Goal: Task Accomplishment & Management: Use online tool/utility

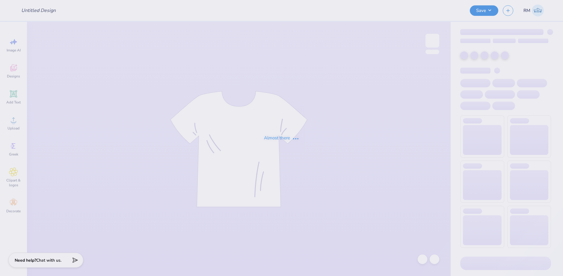
type input "Kappa Delta Merch"
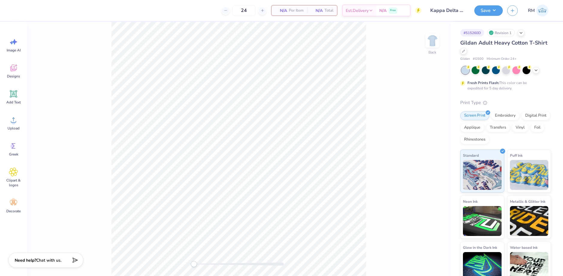
click at [473, 49] on div "Gildan Adult Heavy Cotton T-Shirt" at bounding box center [505, 47] width 91 height 16
click at [465, 50] on icon at bounding box center [463, 50] width 3 height 3
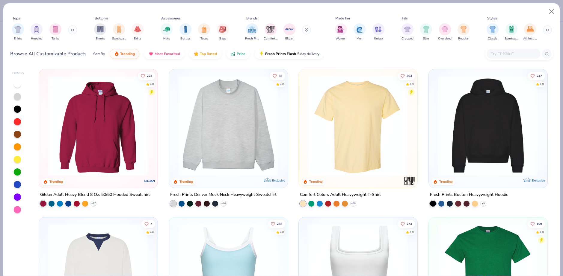
click at [344, 151] on img at bounding box center [357, 125] width 106 height 101
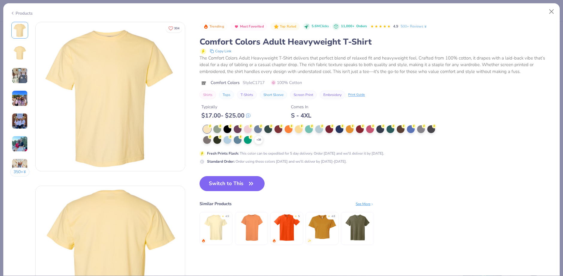
click at [242, 181] on button "Switch to This" at bounding box center [231, 183] width 65 height 15
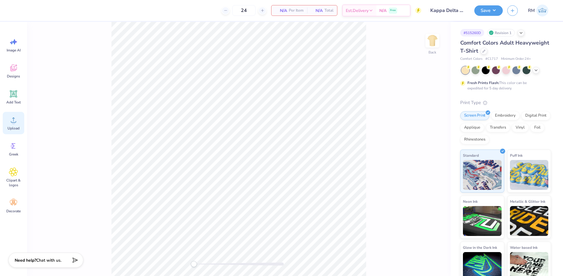
click at [11, 125] on div "Upload" at bounding box center [14, 123] width 22 height 22
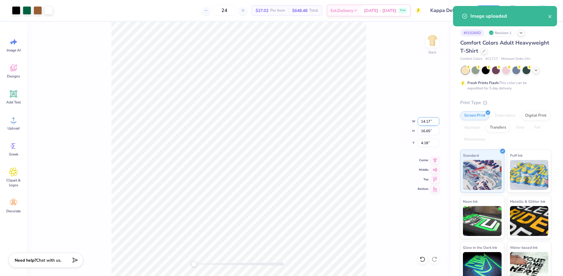
click at [427, 123] on input "14.17" at bounding box center [428, 121] width 22 height 8
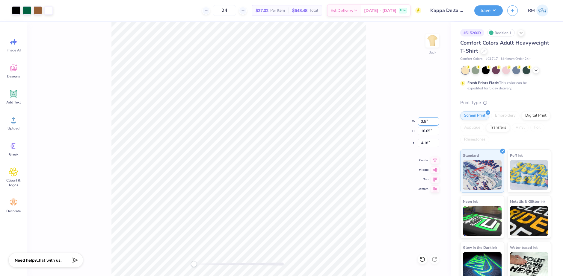
type input "3.5"
click at [427, 141] on input "4.18" at bounding box center [428, 143] width 22 height 8
type input "3"
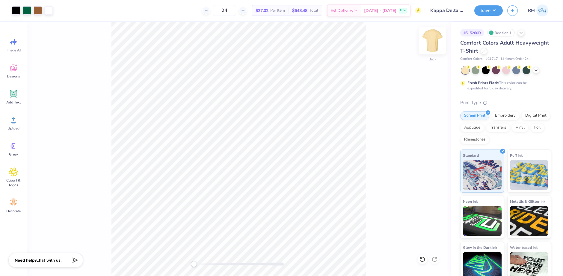
click at [435, 46] on img at bounding box center [432, 41] width 24 height 24
click at [15, 125] on div "Upload" at bounding box center [14, 123] width 22 height 22
click at [11, 126] on span "Upload" at bounding box center [13, 128] width 12 height 5
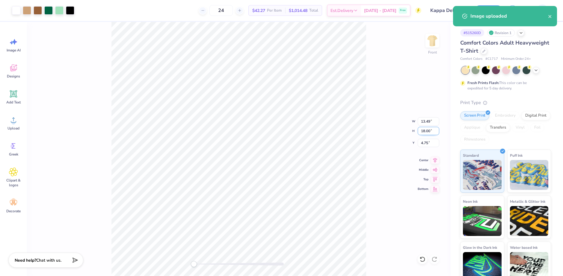
click at [422, 131] on input "18.00" at bounding box center [428, 131] width 22 height 8
type input "15"
click at [426, 145] on input "4.75" at bounding box center [428, 143] width 22 height 8
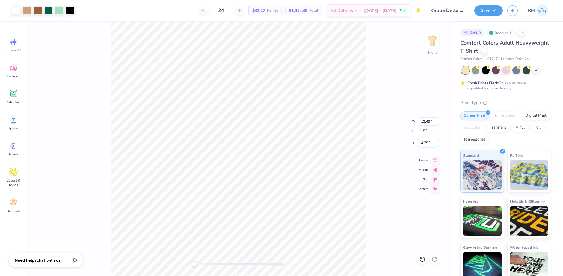
click at [426, 145] on input "4.75" at bounding box center [428, 143] width 22 height 8
type input "3"
click at [435, 158] on icon at bounding box center [435, 159] width 4 height 5
click at [427, 144] on input "3" at bounding box center [428, 143] width 22 height 8
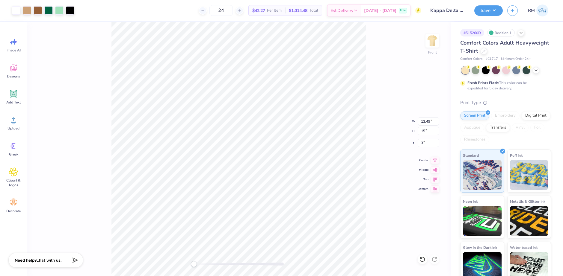
click at [369, 190] on div "Front W 13.49 13.49 " H 15 15 " Y 3 3 " Center Middle Top Bottom" at bounding box center [238, 149] width 423 height 254
click at [430, 42] on img at bounding box center [432, 41] width 24 height 24
click at [427, 45] on img at bounding box center [432, 41] width 24 height 24
type input "3.56"
type input "4.18"
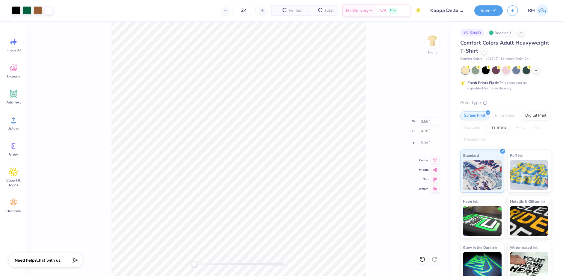
type input "5.39"
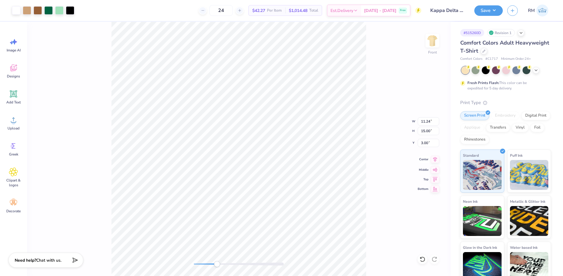
click at [434, 161] on icon at bounding box center [434, 159] width 8 height 7
click at [430, 145] on input "3.00" at bounding box center [428, 143] width 22 height 8
click at [375, 205] on div "Front W 11.24 11.24 " H 15.00 15.00 " Y 3.00 3.00 " Center Middle Top Bottom" at bounding box center [238, 149] width 423 height 254
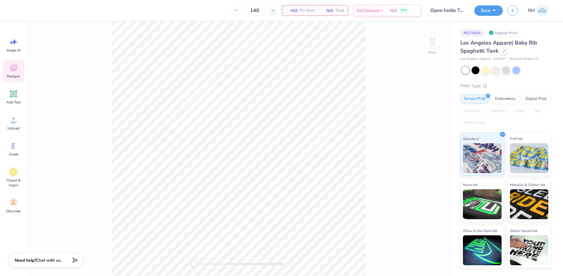
click at [11, 70] on icon at bounding box center [13, 68] width 6 height 5
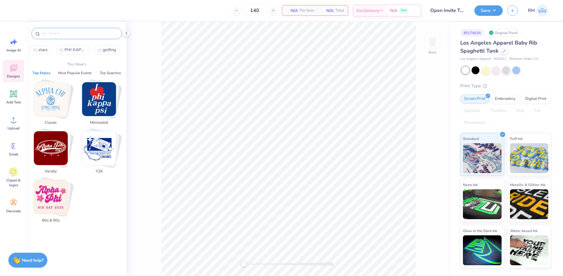
click at [69, 32] on input "text" at bounding box center [79, 34] width 77 height 6
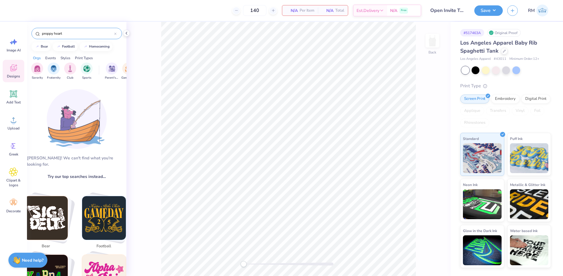
click at [75, 34] on input "preppy heart" at bounding box center [77, 34] width 73 height 6
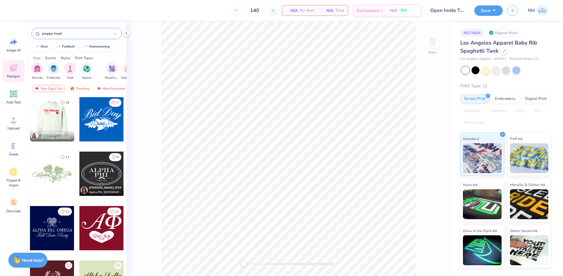
type input "preppy heart"
click at [55, 121] on div at bounding box center [52, 119] width 44 height 44
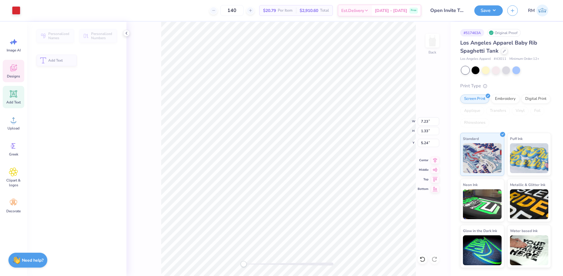
type input "1.33"
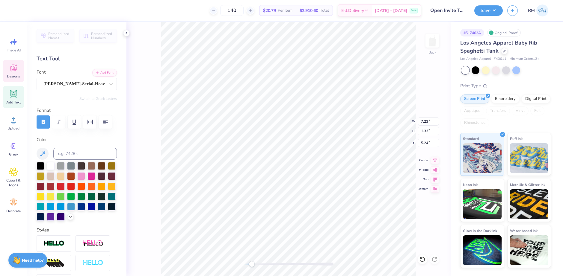
scroll to position [5, 2]
type textarea "Zeta Tau Alpha"
type textarea "BLOOMINGTON, INDIANA EST. 1898"
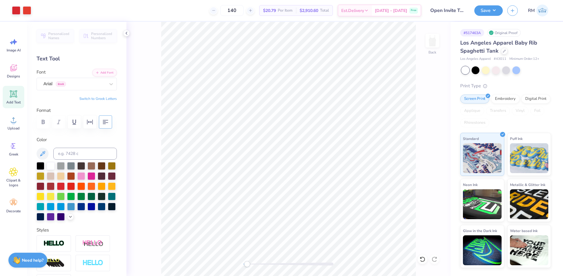
click at [105, 116] on div "Art colors 140 $20.79 Per Item $2,910.60 Total Est. Delivery Sep 22 - 25 Free D…" at bounding box center [281, 138] width 563 height 276
click at [261, 209] on li "Group" at bounding box center [276, 211] width 47 height 12
click at [423, 142] on input "5.30" at bounding box center [428, 143] width 22 height 8
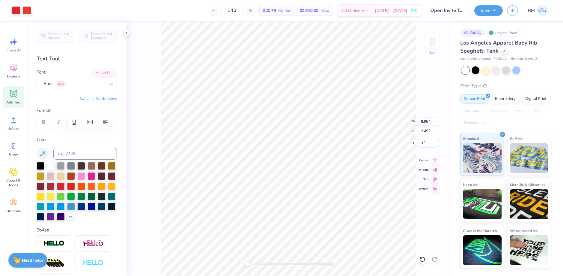
type input "3"
click at [434, 159] on icon at bounding box center [434, 159] width 8 height 7
click at [433, 162] on icon at bounding box center [434, 159] width 8 height 7
click at [436, 159] on icon at bounding box center [434, 159] width 8 height 7
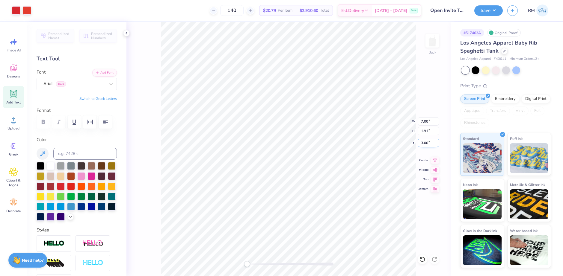
click at [419, 143] on input "3.00" at bounding box center [428, 143] width 22 height 8
type input "1.5"
click at [424, 132] on input "1.91" at bounding box center [428, 131] width 22 height 8
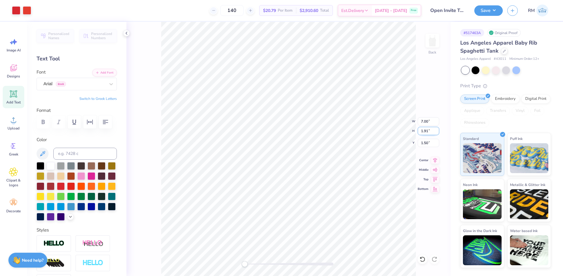
click at [424, 132] on input "1.91" at bounding box center [428, 131] width 22 height 8
click at [425, 144] on input "1.50" at bounding box center [428, 143] width 22 height 8
type input "2"
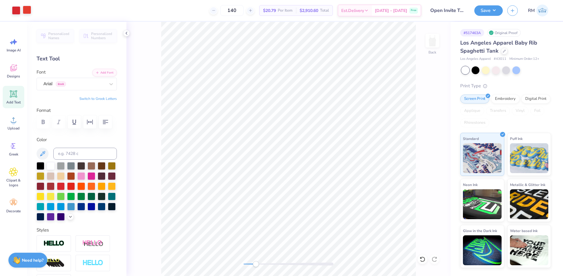
click at [27, 9] on div at bounding box center [27, 10] width 8 height 8
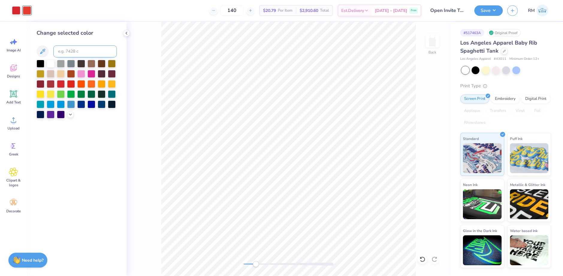
click at [71, 49] on input at bounding box center [84, 52] width 63 height 12
type input "1795"
click at [127, 32] on icon at bounding box center [126, 33] width 5 height 5
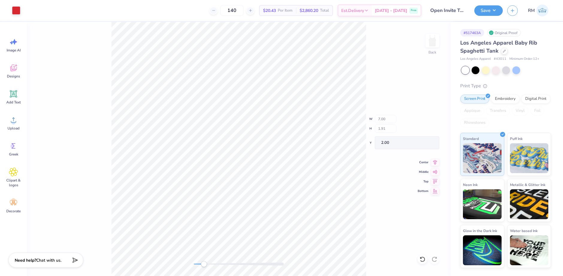
type input "3.97"
type input "0.64"
type input "3.15"
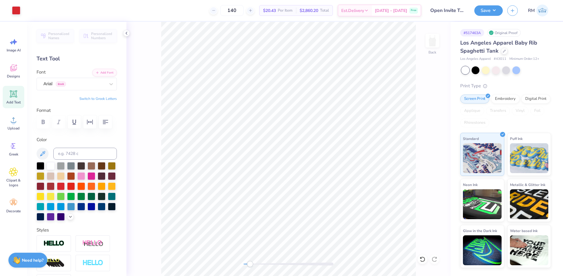
click at [434, 95] on div "Back" at bounding box center [288, 149] width 324 height 254
click at [255, 208] on li "Group" at bounding box center [266, 211] width 47 height 12
click at [416, 234] on div "Back" at bounding box center [288, 149] width 324 height 254
click at [16, 69] on icon at bounding box center [13, 67] width 9 height 9
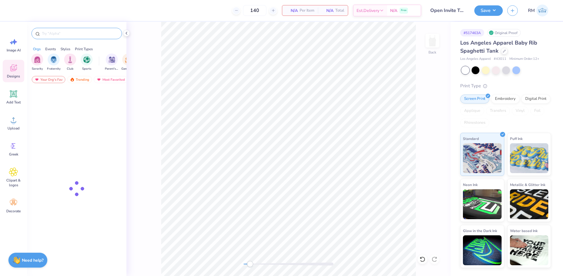
click at [70, 33] on input "text" at bounding box center [79, 34] width 77 height 6
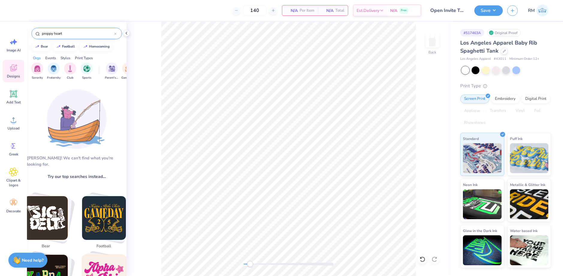
click at [74, 34] on input "preppy heart" at bounding box center [77, 34] width 73 height 6
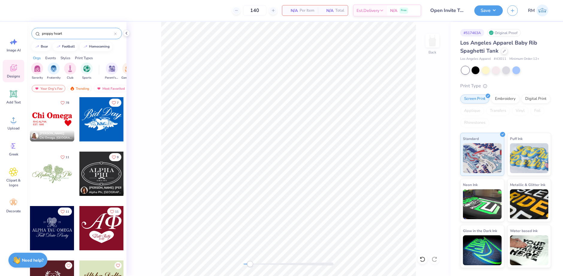
type input "preppy heart"
click at [51, 117] on div at bounding box center [52, 119] width 44 height 44
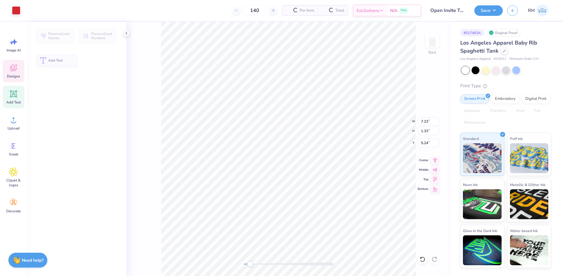
type input "1.33"
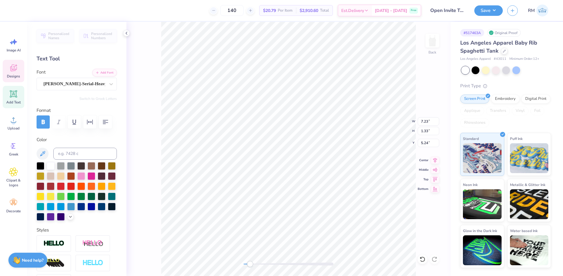
type textarea "Zeta Tau Alpha"
type textarea "BLOOMINGTON, INDIANA EST. 1898"
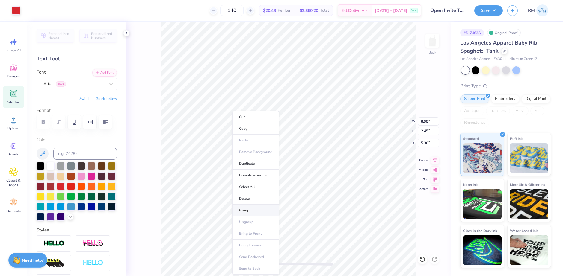
click at [248, 210] on li "Group" at bounding box center [255, 211] width 47 height 12
click at [424, 142] on input "5.23" at bounding box center [428, 143] width 22 height 8
type input "3"
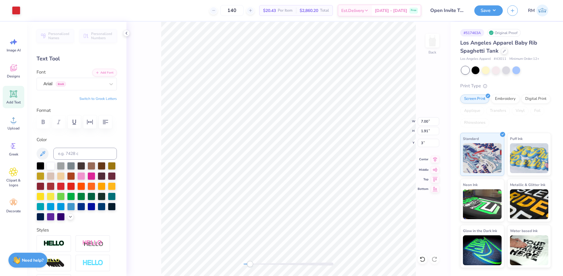
click at [435, 159] on icon at bounding box center [434, 159] width 8 height 7
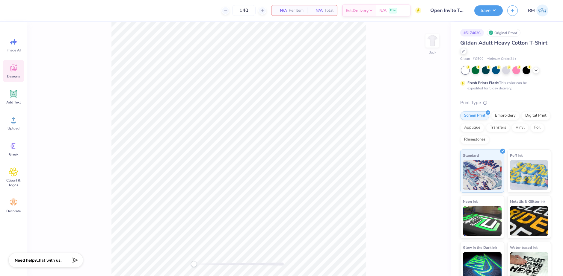
click at [15, 68] on icon at bounding box center [13, 67] width 9 height 9
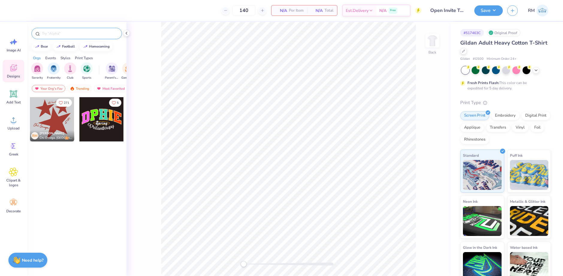
click at [78, 31] on input "text" at bounding box center [79, 34] width 77 height 6
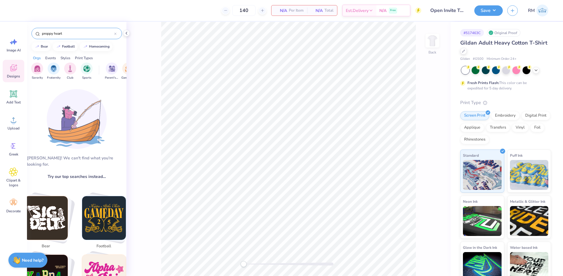
click at [83, 35] on input "preppy heart" at bounding box center [77, 34] width 73 height 6
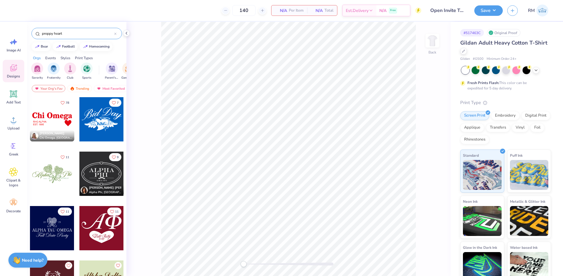
type input "preppy heart"
click at [44, 121] on div at bounding box center [52, 119] width 44 height 44
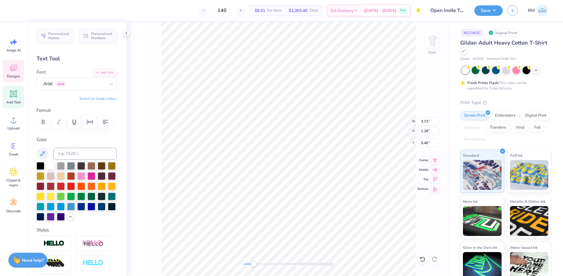
scroll to position [5, 2]
type textarea "BLOOMINGTON, INDIANA EST. 1898"
type input "11.31"
type input "2.09"
type input "3.00"
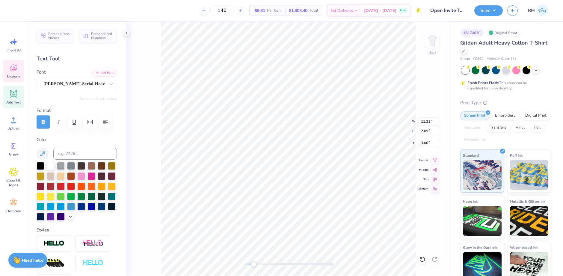
type textarea "Zeta Tau Alpha"
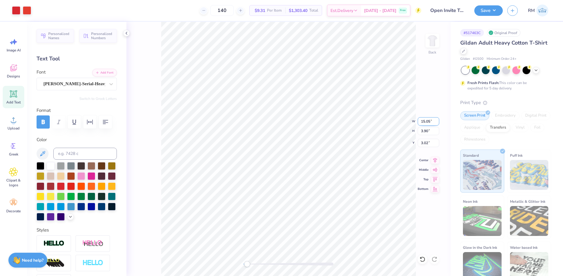
click at [424, 124] on input "15.05" at bounding box center [428, 121] width 22 height 8
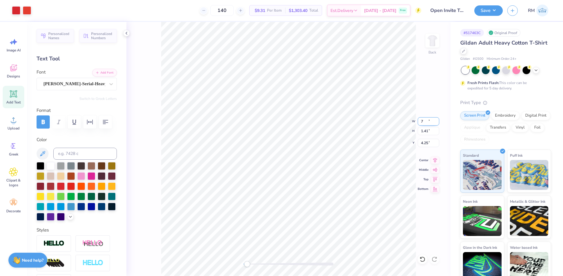
type input "5.75"
type input "1.41"
type input "4.25"
click at [424, 259] on icon at bounding box center [422, 260] width 6 height 6
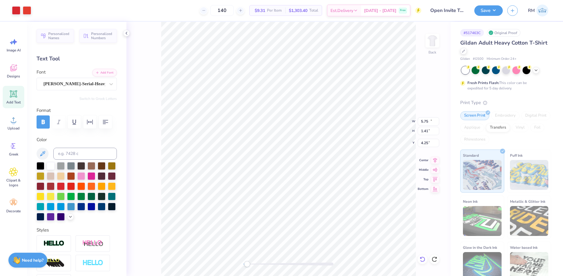
type input "15.05"
type input "3.90"
type input "3.02"
click at [261, 192] on li "Group" at bounding box center [264, 193] width 47 height 12
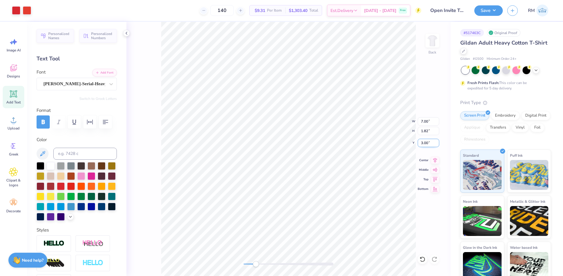
click at [420, 143] on input "3.00" at bounding box center [428, 143] width 22 height 8
type input "3"
click at [432, 159] on icon at bounding box center [434, 159] width 8 height 7
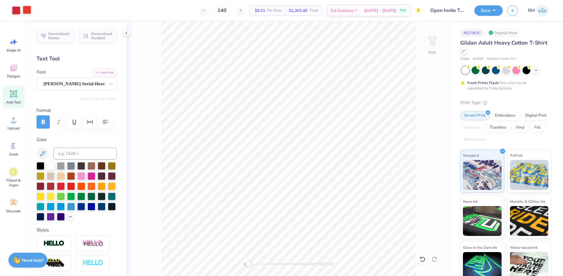
click at [29, 10] on div at bounding box center [27, 10] width 8 height 8
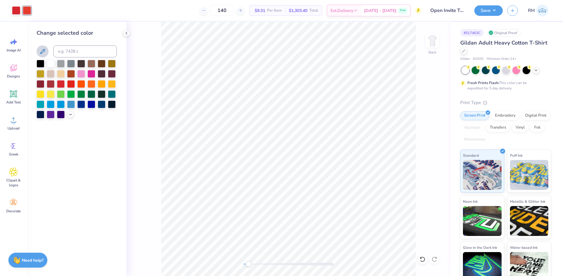
click at [44, 51] on icon at bounding box center [42, 51] width 5 height 5
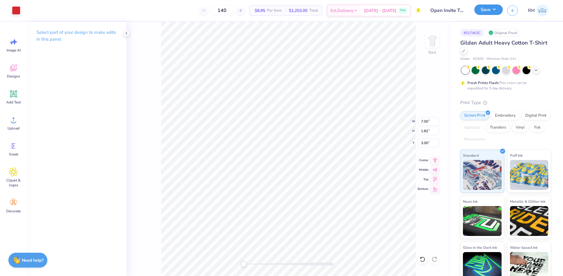
click at [497, 12] on button "Save" at bounding box center [488, 9] width 28 height 10
click at [498, 13] on button "Save" at bounding box center [488, 9] width 28 height 10
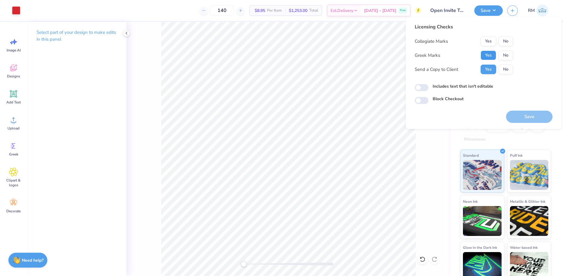
click at [494, 54] on button "Yes" at bounding box center [488, 56] width 16 height 10
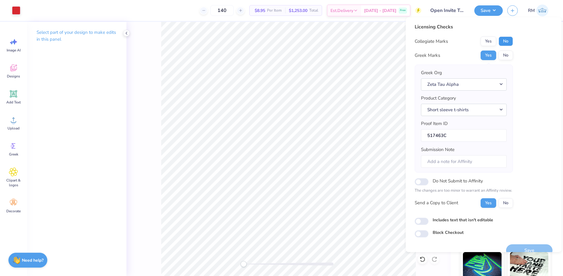
click at [506, 42] on button "No" at bounding box center [505, 42] width 14 height 10
click at [421, 179] on input "Do Not Submit to Affinity" at bounding box center [421, 181] width 14 height 7
checkbox input "true"
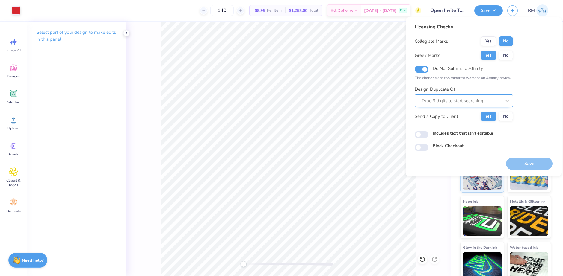
click at [449, 102] on div at bounding box center [461, 101] width 80 height 8
paste input "517463"
type input "517463A"
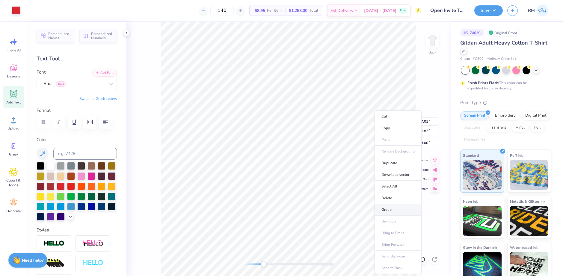
click at [390, 209] on li "Group" at bounding box center [397, 210] width 47 height 12
click at [427, 123] on input "7.01" at bounding box center [428, 121] width 22 height 8
type input "7.00"
type input "1.81"
type input "7.00"
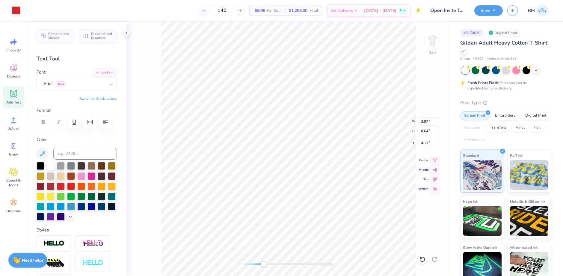
type input "1.81"
type input "3.00"
click at [423, 261] on icon at bounding box center [422, 260] width 6 height 6
click at [276, 202] on li "Group" at bounding box center [286, 200] width 47 height 12
click at [428, 122] on input "7.01" at bounding box center [428, 121] width 22 height 8
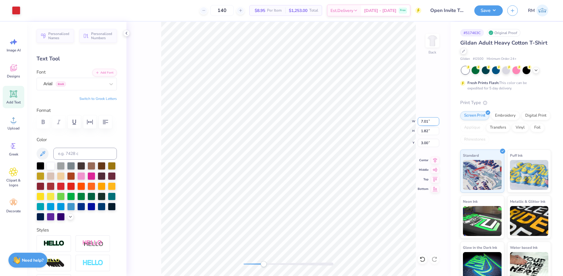
click at [428, 123] on input "7.01" at bounding box center [428, 121] width 22 height 8
type input "7"
click at [435, 160] on icon at bounding box center [434, 159] width 8 height 7
click at [422, 260] on icon at bounding box center [422, 260] width 6 height 6
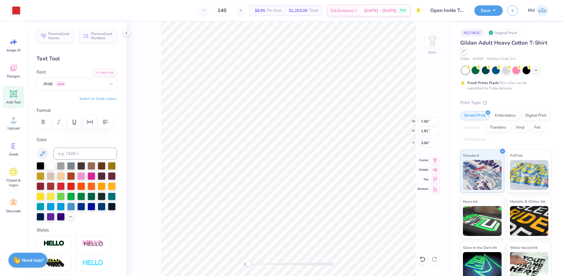
click at [422, 260] on icon at bounding box center [422, 260] width 6 height 6
type input "7.01"
type input "1.82"
click at [429, 215] on div "Back" at bounding box center [288, 149] width 324 height 254
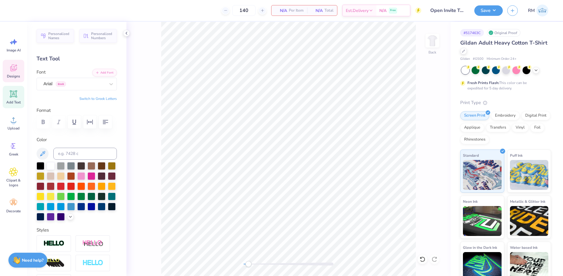
drag, startPoint x: 12, startPoint y: 70, endPoint x: 24, endPoint y: 70, distance: 12.3
click at [12, 70] on icon at bounding box center [13, 68] width 6 height 5
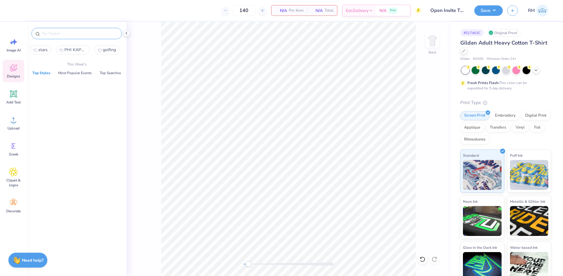
click at [59, 34] on input "text" at bounding box center [79, 34] width 77 height 6
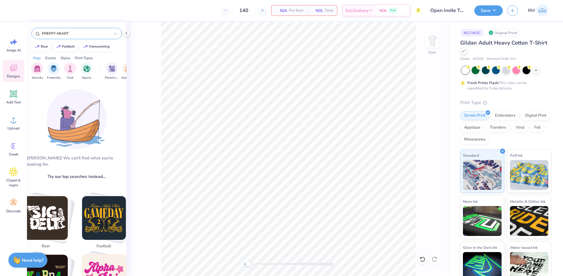
click at [74, 33] on input "PREPPY HEART" at bounding box center [77, 34] width 73 height 6
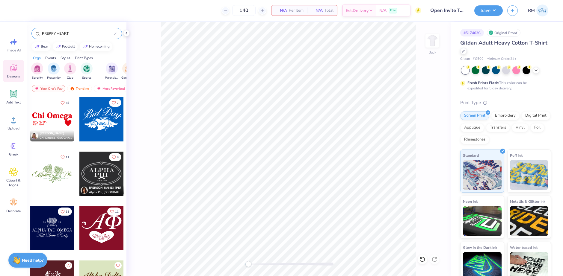
click at [67, 33] on input "PREPPY HEART" at bounding box center [77, 34] width 73 height 6
type input "PREPPY HEART"
click at [53, 117] on div at bounding box center [52, 119] width 44 height 44
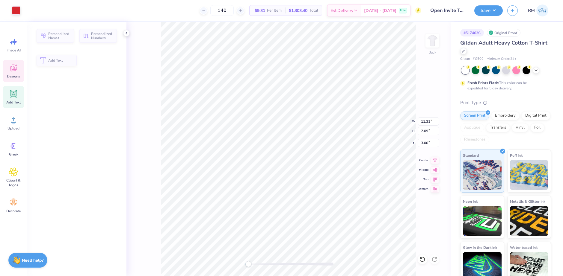
type input "2.09"
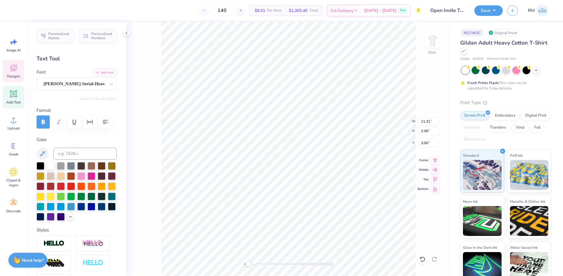
scroll to position [5, 2]
type textarea "Zeta Tau Alpha"
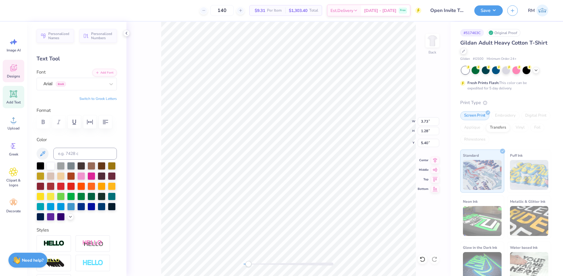
type textarea "BLOOMINGTON, INDIANA EST. 1898"
click at [289, 207] on li "Group" at bounding box center [297, 211] width 47 height 12
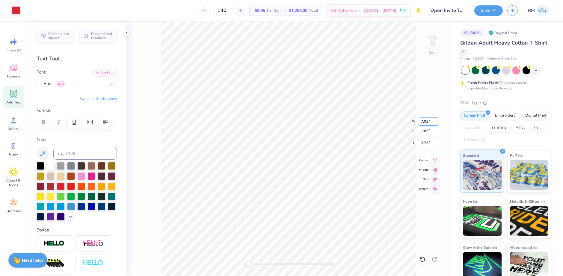
click at [427, 123] on input "7.01" at bounding box center [428, 121] width 22 height 8
type input "7"
click at [427, 121] on input "7" at bounding box center [428, 121] width 22 height 8
type input "7"
click at [424, 143] on input "4.50" at bounding box center [428, 143] width 22 height 8
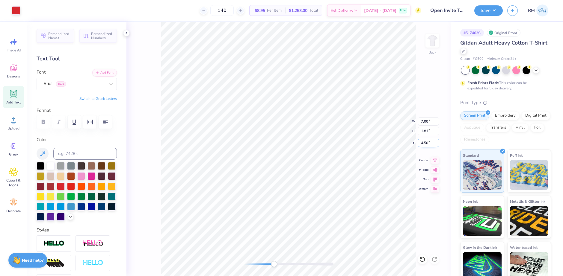
click at [424, 143] on input "4.50" at bounding box center [428, 143] width 22 height 8
click at [424, 144] on input "4.50" at bounding box center [428, 143] width 22 height 8
type input "3"
click at [436, 159] on icon at bounding box center [435, 159] width 4 height 5
click at [16, 11] on div at bounding box center [16, 10] width 8 height 8
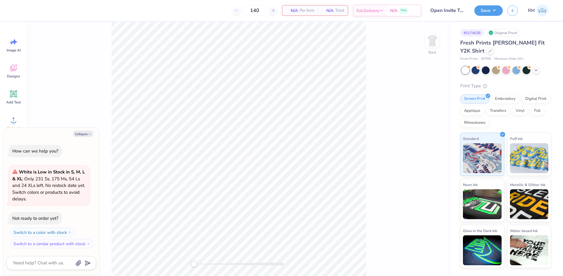
drag, startPoint x: 81, startPoint y: 136, endPoint x: 110, endPoint y: 146, distance: 30.6
click at [81, 136] on button "Collapse" at bounding box center [83, 134] width 20 height 6
type textarea "x"
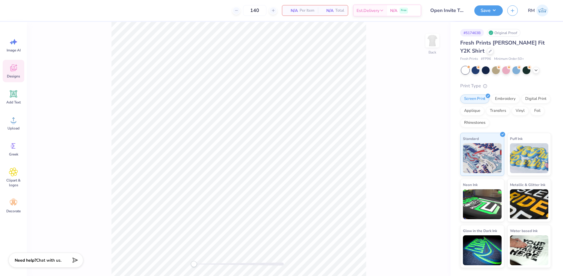
click at [16, 69] on icon at bounding box center [13, 67] width 9 height 9
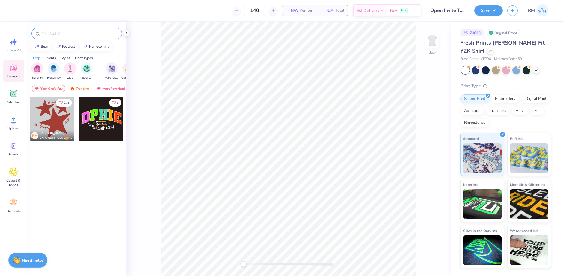
click at [91, 34] on input "text" at bounding box center [79, 34] width 77 height 6
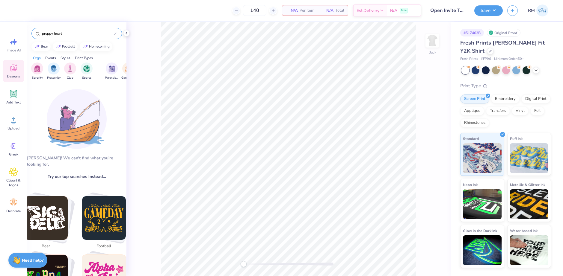
click at [72, 34] on input "preppy heart" at bounding box center [77, 34] width 73 height 6
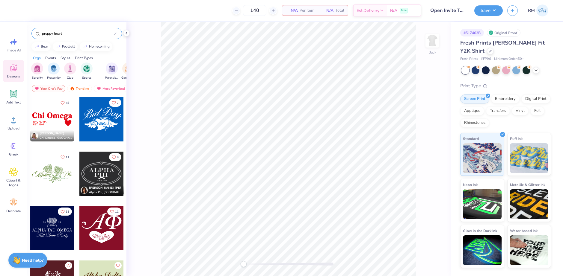
type input "preppy heart"
click at [51, 121] on div at bounding box center [52, 119] width 44 height 44
click at [126, 33] on icon at bounding box center [126, 33] width 5 height 5
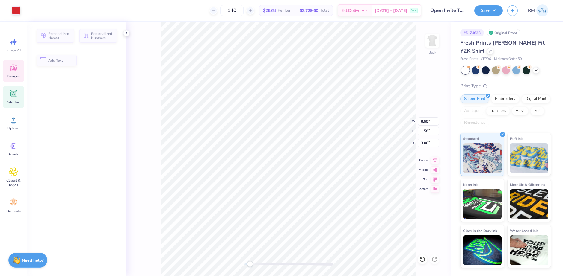
type input "1.58"
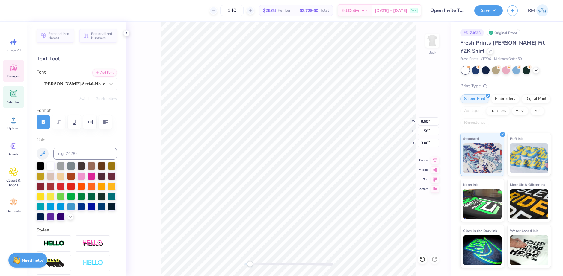
scroll to position [5, 2]
type textarea "Zeta Tau Alpha"
type textarea "BLOOMINGTON, INDIANA EST. 1898"
click at [420, 256] on div at bounding box center [422, 260] width 10 height 10
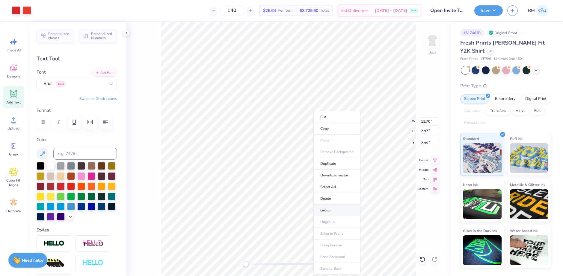
click at [323, 208] on li "Group" at bounding box center [336, 211] width 47 height 12
click at [422, 143] on input "4.51" at bounding box center [428, 143] width 22 height 8
type input "3"
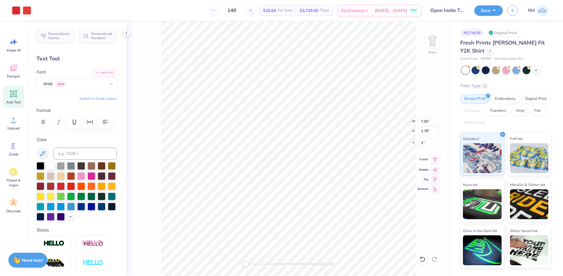
click at [431, 160] on icon at bounding box center [434, 159] width 8 height 7
click at [429, 144] on input "3.00" at bounding box center [428, 143] width 22 height 8
type input "2"
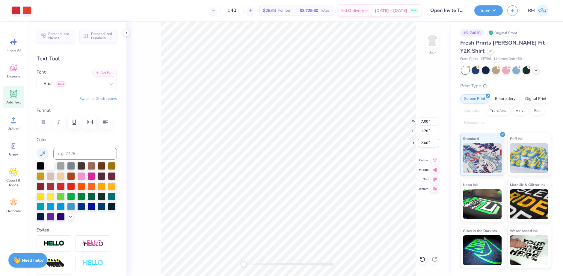
click at [424, 141] on input "2.00" at bounding box center [428, 143] width 22 height 8
type input "3"
click at [434, 160] on icon at bounding box center [435, 159] width 4 height 5
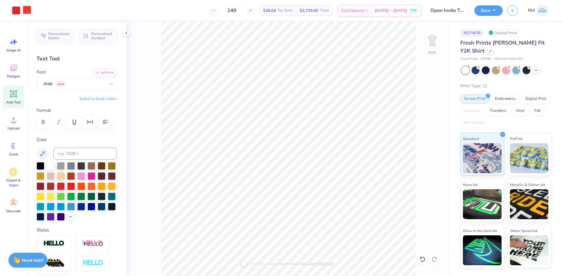
click at [30, 13] on div at bounding box center [27, 10] width 8 height 8
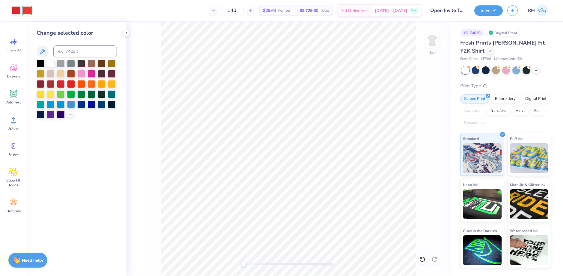
drag, startPoint x: 46, startPoint y: 53, endPoint x: 86, endPoint y: 65, distance: 42.2
click at [46, 53] on icon at bounding box center [42, 51] width 7 height 7
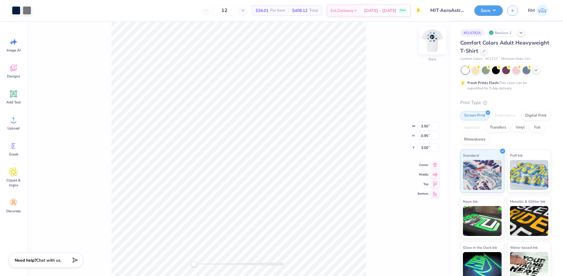
click at [428, 45] on img at bounding box center [432, 41] width 24 height 24
click at [427, 51] on div "Front" at bounding box center [432, 44] width 14 height 21
click at [432, 41] on img at bounding box center [432, 41] width 12 height 12
click at [433, 45] on img at bounding box center [432, 41] width 24 height 24
click at [431, 46] on img at bounding box center [432, 41] width 24 height 24
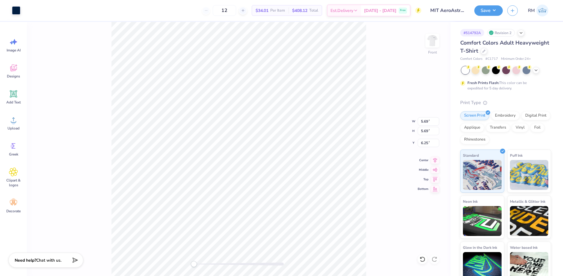
type input "7.18"
click at [259, 119] on li "Copy" at bounding box center [267, 118] width 47 height 12
click at [14, 124] on circle at bounding box center [13, 122] width 4 height 4
click at [420, 259] on icon at bounding box center [420, 257] width 1 height 1
type input "4.04"
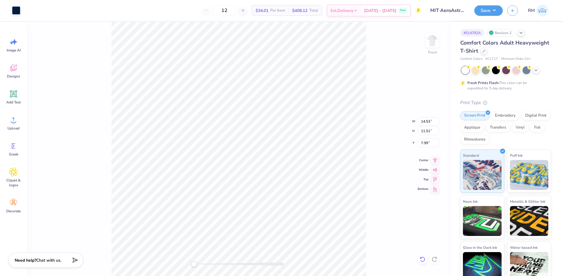
type input "3.20"
click at [419, 263] on div at bounding box center [422, 260] width 10 height 10
type input "14.53"
type input "11.51"
click at [419, 263] on div at bounding box center [422, 260] width 10 height 10
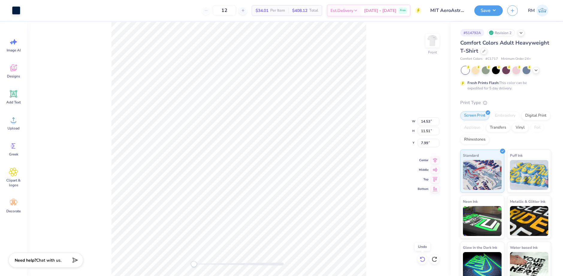
click at [419, 263] on div at bounding box center [422, 260] width 10 height 10
click at [261, 207] on li "Group" at bounding box center [267, 211] width 47 height 12
click at [423, 142] on input "6.25" at bounding box center [428, 143] width 22 height 8
click at [423, 143] on input "6.25" at bounding box center [428, 143] width 22 height 8
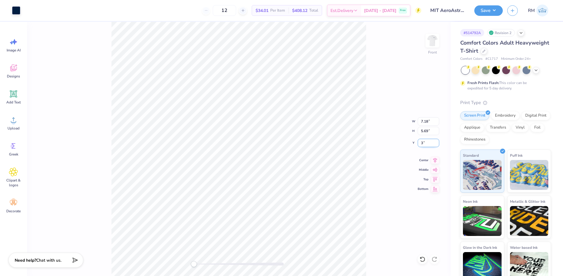
type input "3"
click at [425, 122] on input "7.18" at bounding box center [428, 121] width 22 height 8
type input "7"
click at [426, 145] on input "3.07" at bounding box center [428, 143] width 22 height 8
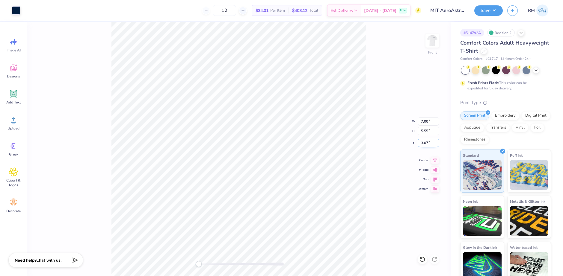
click at [426, 145] on input "3.07" at bounding box center [428, 143] width 22 height 8
type input "3"
click at [432, 158] on icon at bounding box center [434, 159] width 8 height 7
click at [436, 159] on icon at bounding box center [435, 160] width 4 height 5
click at [436, 159] on icon at bounding box center [434, 159] width 8 height 7
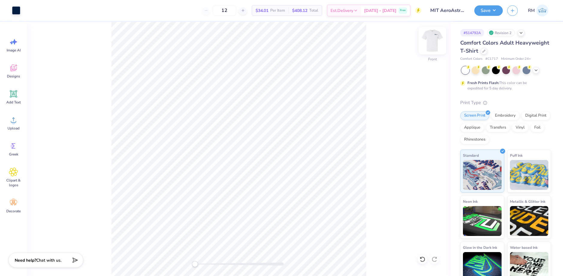
click at [435, 36] on img at bounding box center [432, 41] width 24 height 24
click at [493, 10] on button "Save" at bounding box center [488, 9] width 28 height 10
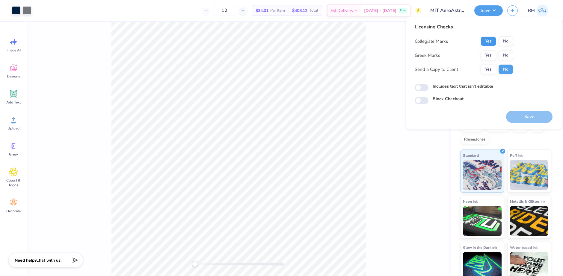
click at [492, 43] on button "Yes" at bounding box center [488, 42] width 16 height 10
click at [511, 54] on button "No" at bounding box center [505, 56] width 14 height 10
click at [527, 113] on button "Save" at bounding box center [529, 117] width 46 height 12
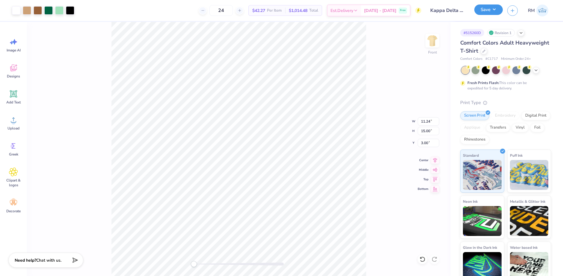
click at [492, 11] on button "Save" at bounding box center [488, 9] width 28 height 10
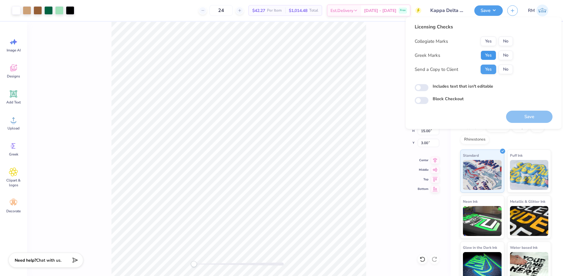
click at [483, 51] on button "Yes" at bounding box center [488, 56] width 16 height 10
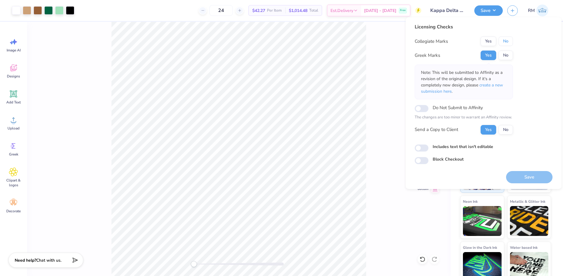
click at [508, 37] on button "No" at bounding box center [505, 42] width 14 height 10
click at [493, 86] on span "create a new submission here" at bounding box center [462, 88] width 82 height 12
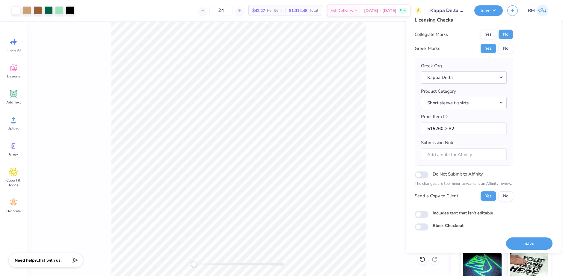
scroll to position [10, 0]
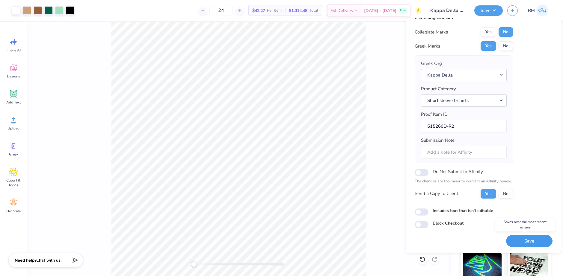
click at [522, 237] on button "Save" at bounding box center [529, 241] width 46 height 12
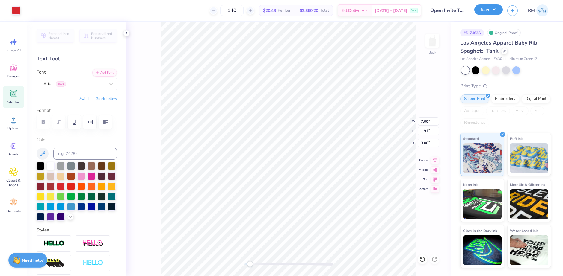
click at [490, 15] on button "Save" at bounding box center [488, 9] width 28 height 10
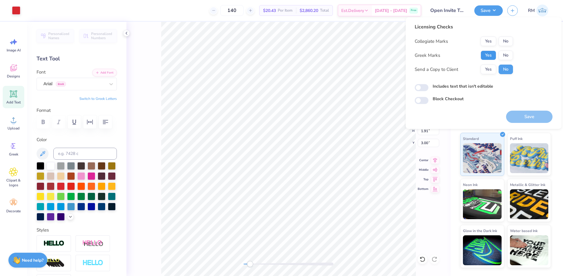
click at [489, 55] on button "Yes" at bounding box center [488, 56] width 16 height 10
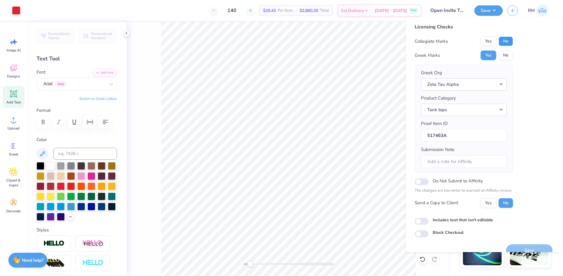
click at [498, 43] on button "No" at bounding box center [505, 42] width 14 height 10
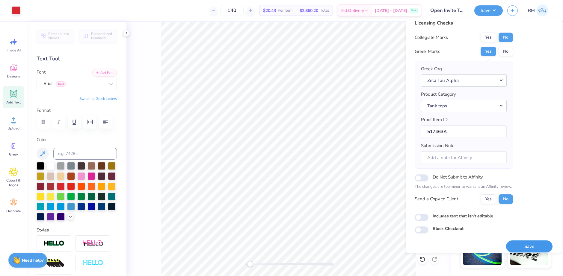
scroll to position [10, 0]
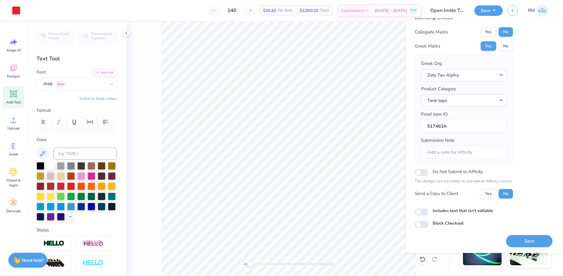
click at [515, 235] on div "Save" at bounding box center [529, 237] width 46 height 19
click at [514, 241] on button "Save" at bounding box center [529, 241] width 46 height 12
click at [404, 125] on body "Art colors 140 Per Item Total Est. Delivery N/A Free Design Title Open Invite T…" at bounding box center [281, 138] width 563 height 276
click at [424, 126] on input "517463A" at bounding box center [464, 126] width 86 height 13
click at [431, 128] on input "517463A" at bounding box center [464, 126] width 86 height 13
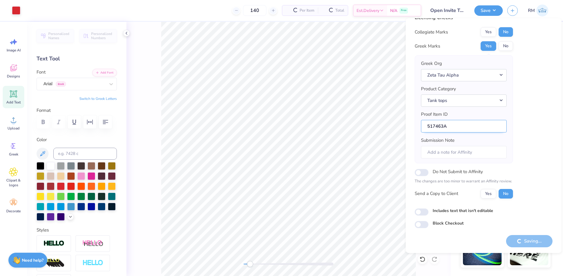
click at [431, 128] on input "517463A" at bounding box center [464, 126] width 86 height 13
click at [455, 127] on input "517463A" at bounding box center [464, 126] width 86 height 13
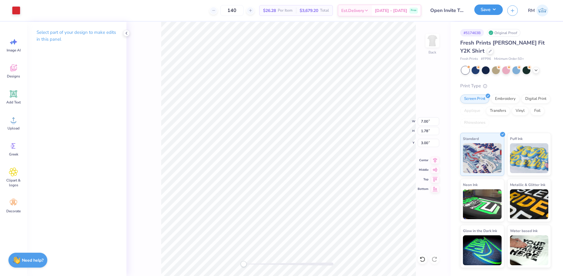
click at [491, 13] on button "Save" at bounding box center [488, 9] width 28 height 10
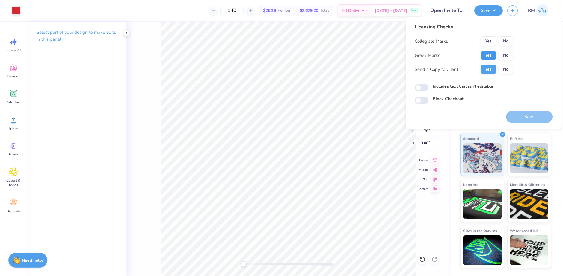
click at [482, 54] on button "Yes" at bounding box center [488, 56] width 16 height 10
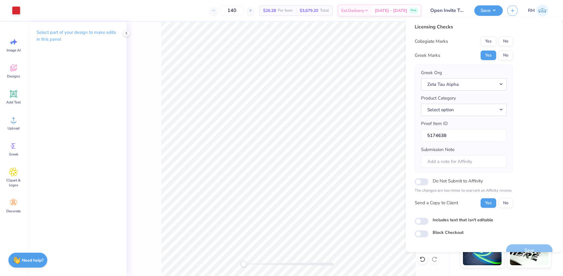
click at [503, 35] on div "Licensing Checks Collegiate Marks Yes No Greek Marks Yes No Greek Org Zeta Tau …" at bounding box center [463, 117] width 98 height 189
click at [504, 43] on button "No" at bounding box center [505, 42] width 14 height 10
click at [426, 184] on input "Do Not Submit to Affinity" at bounding box center [421, 181] width 14 height 7
checkbox input "true"
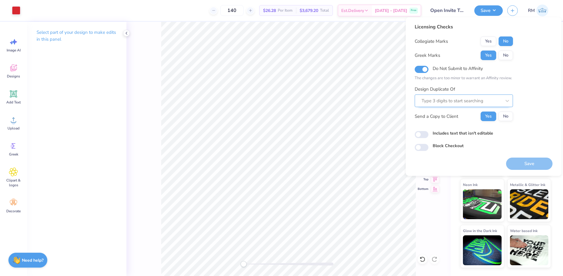
click at [442, 101] on div at bounding box center [461, 101] width 80 height 8
paste input "517463"
click at [454, 116] on div "517463A" at bounding box center [463, 117] width 93 height 10
type input "517463A"
click at [525, 162] on button "Save" at bounding box center [529, 164] width 46 height 12
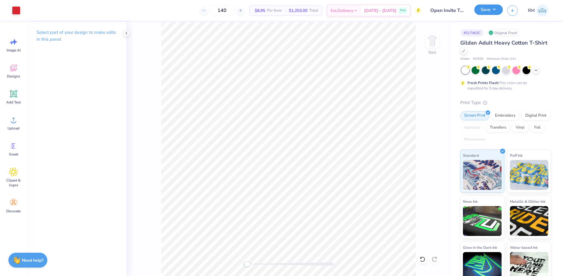
click at [483, 12] on button "Save" at bounding box center [488, 9] width 28 height 10
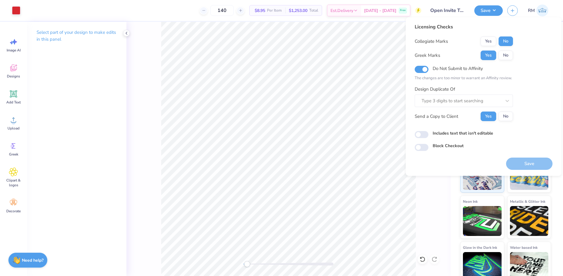
click at [473, 90] on div "Design Duplicate Of Type 3 digits to start searching" at bounding box center [463, 97] width 98 height 22
click at [464, 104] on div at bounding box center [461, 101] width 80 height 8
paste input "517463"
click at [442, 119] on div "517463A" at bounding box center [463, 117] width 93 height 10
type input "517463"
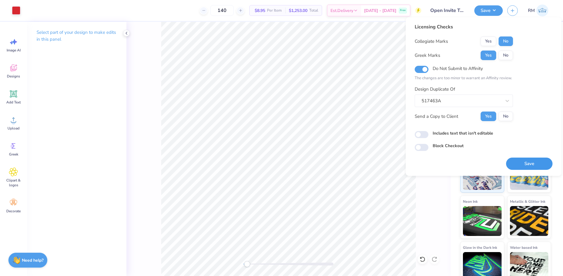
click at [517, 164] on button "Save" at bounding box center [529, 164] width 46 height 12
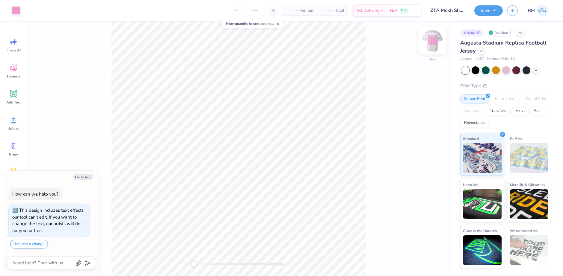
click at [429, 42] on img at bounding box center [432, 41] width 24 height 24
click at [15, 125] on div "Upload" at bounding box center [14, 123] width 22 height 22
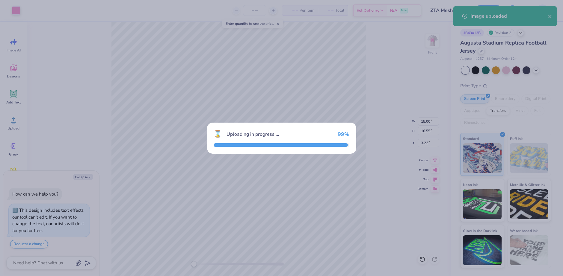
type textarea "x"
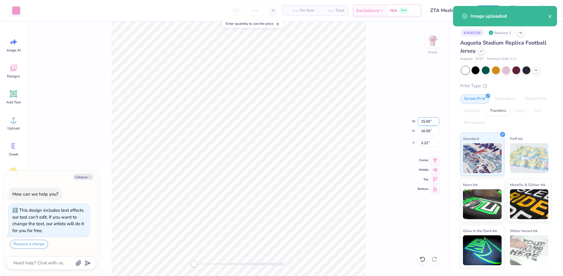
click at [423, 123] on input "15.00" at bounding box center [428, 121] width 22 height 8
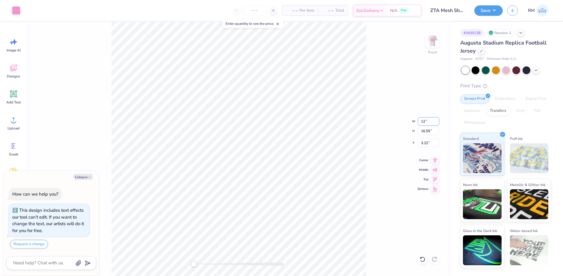
type input "12"
click at [434, 159] on icon at bounding box center [434, 159] width 8 height 7
click at [434, 159] on icon at bounding box center [435, 159] width 4 height 5
type textarea "x"
click at [421, 143] on input "3.90" at bounding box center [428, 143] width 22 height 8
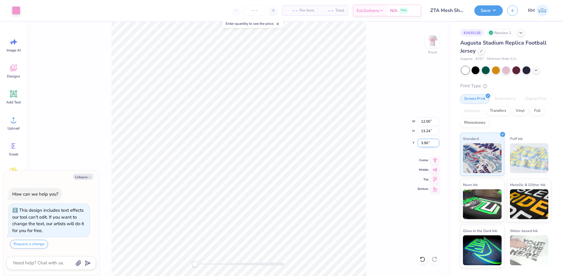
click at [421, 143] on input "3.90" at bounding box center [428, 143] width 22 height 8
type input "1"
click at [483, 12] on button "Save" at bounding box center [488, 9] width 28 height 10
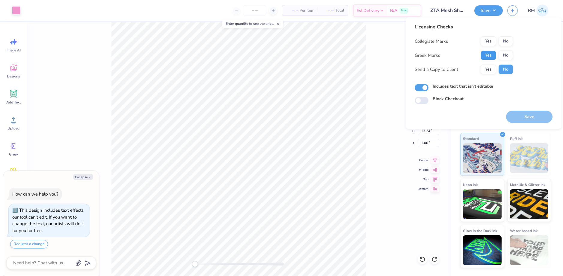
click at [491, 54] on button "Yes" at bounding box center [488, 56] width 16 height 10
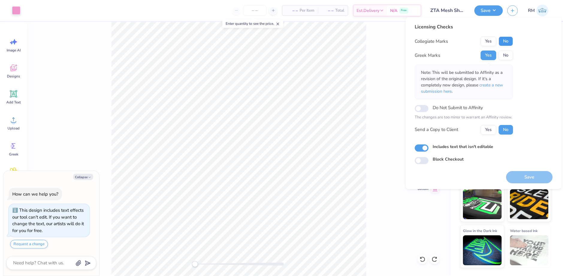
click at [506, 43] on button "No" at bounding box center [505, 42] width 14 height 10
click at [492, 84] on span "create a new submission here" at bounding box center [462, 88] width 82 height 12
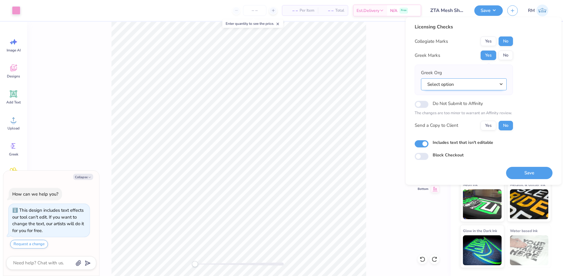
click at [449, 86] on button "Select option" at bounding box center [464, 84] width 86 height 12
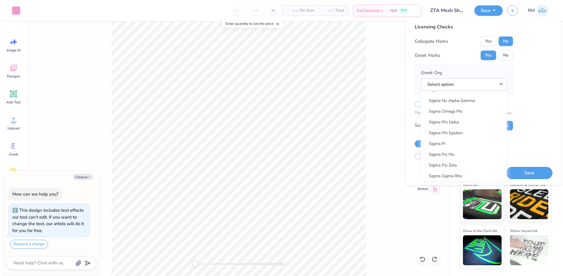
scroll to position [4699, 0]
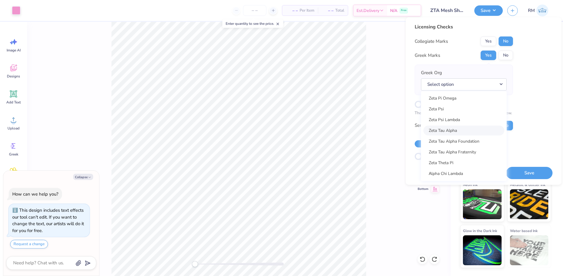
click at [462, 129] on link "Zeta Tau Alpha" at bounding box center [463, 131] width 81 height 10
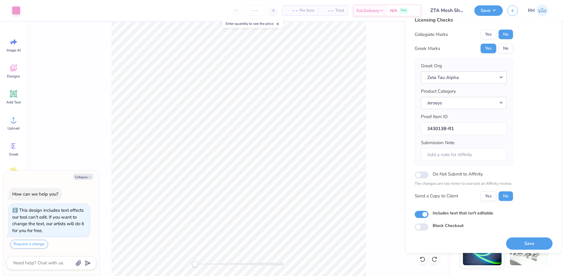
scroll to position [10, 0]
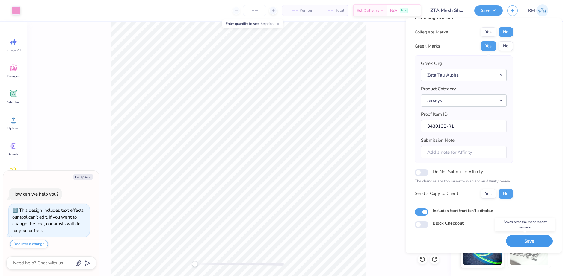
click at [518, 239] on button "Save" at bounding box center [529, 241] width 46 height 12
type textarea "x"
